Goal: Entertainment & Leisure: Consume media (video, audio)

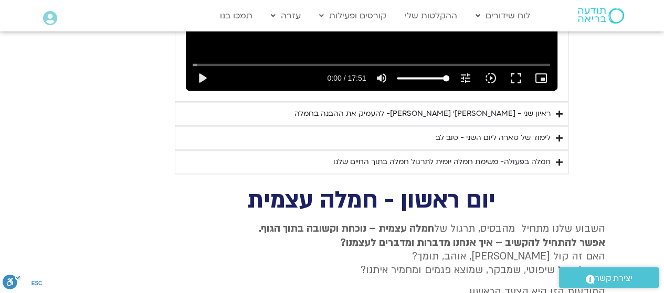
scroll to position [1238, 0]
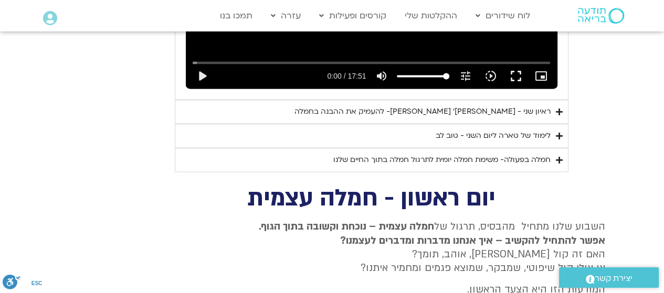
click at [563, 123] on summary "ראיון שני - [PERSON_NAME]׳ [PERSON_NAME]- להעמיק את ההבנה בחמלה" at bounding box center [371, 112] width 393 height 24
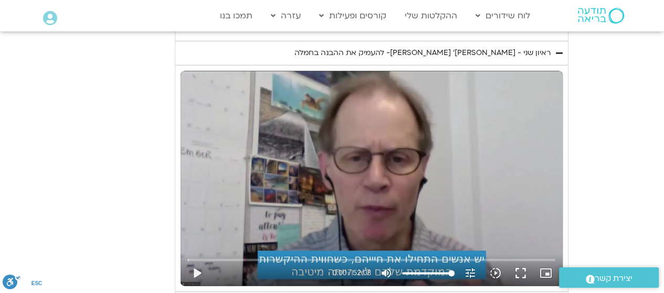
scroll to position [1343, 0]
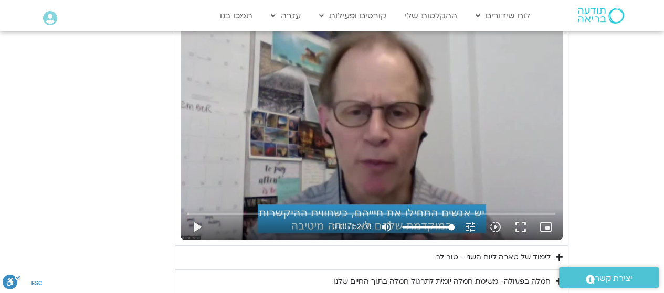
click at [201, 240] on button "play_arrow" at bounding box center [196, 227] width 25 height 25
type input "1.980573"
click at [524, 240] on button "fullscreen" at bounding box center [520, 227] width 25 height 25
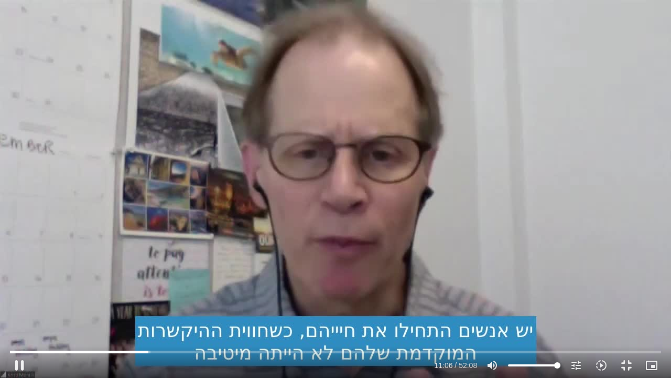
click at [11, 293] on button "pause" at bounding box center [19, 365] width 25 height 25
type input "666.386005"
